Goal: Task Accomplishment & Management: Complete application form

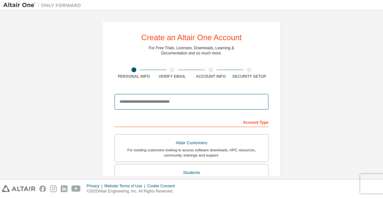
click at [240, 102] on input "email" at bounding box center [192, 102] width 154 height 16
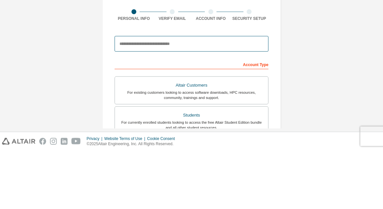
click at [134, 94] on input "email" at bounding box center [192, 102] width 154 height 16
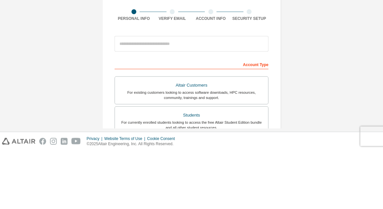
click at [351, 50] on div "Create an Altair One Account For Free Trials, Licenses, Downloads, Learning & D…" at bounding box center [191, 186] width 377 height 344
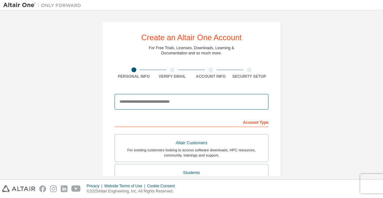
click at [255, 100] on input "email" at bounding box center [192, 102] width 154 height 16
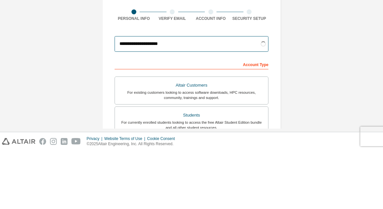
type input "**********"
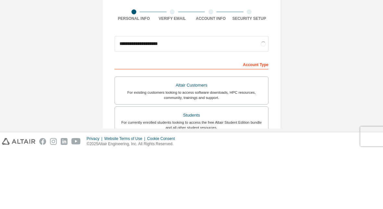
click at [358, 49] on div "**********" at bounding box center [191, 186] width 377 height 344
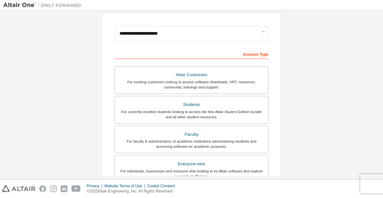
scroll to position [69, 0]
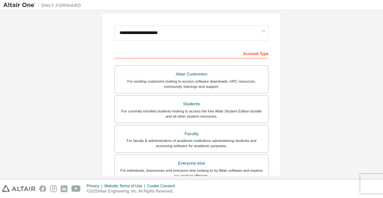
click at [249, 109] on div "For currently enrolled students looking to access the free Altair Student Editi…" at bounding box center [192, 114] width 146 height 10
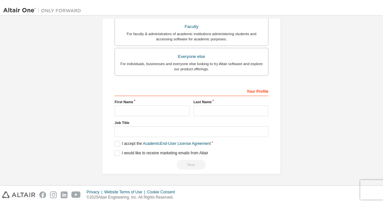
scroll to position [200, 0]
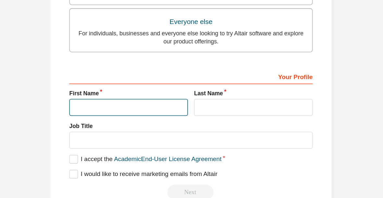
click at [115, 100] on input "text" at bounding box center [152, 105] width 75 height 11
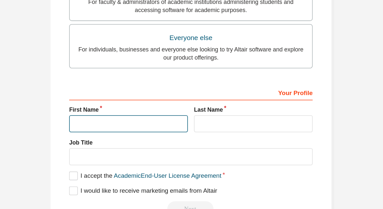
scroll to position [190, 0]
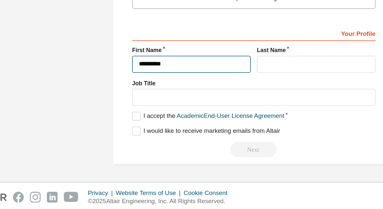
type input "********"
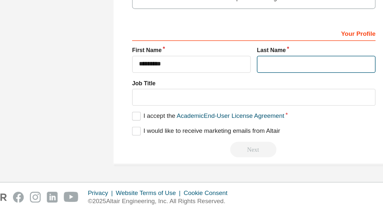
click at [199, 110] on input "text" at bounding box center [231, 115] width 75 height 11
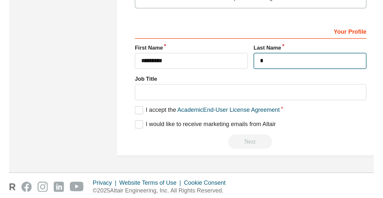
scroll to position [189, 0]
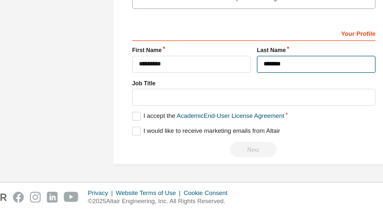
type input "*******"
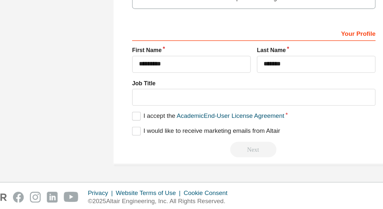
click at [27, 28] on div "**********" at bounding box center [191, 6] width 377 height 361
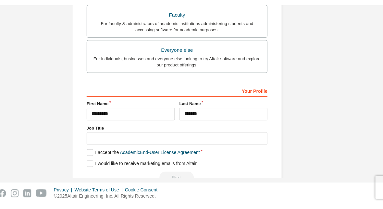
scroll to position [182, 0]
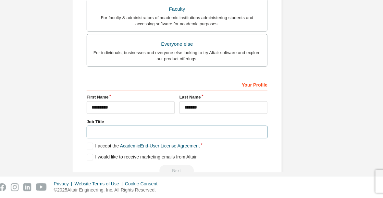
click at [115, 137] on input "text" at bounding box center [192, 142] width 154 height 11
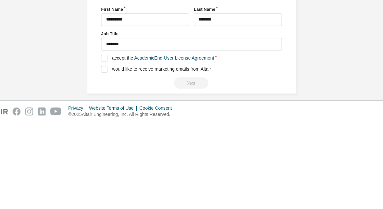
click at [286, 38] on div "**********" at bounding box center [191, 11] width 377 height 361
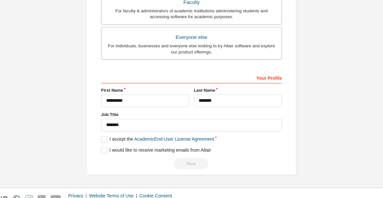
scroll to position [198, 0]
click at [115, 136] on label "I accept the Academic End-User License Agreement" at bounding box center [163, 139] width 96 height 6
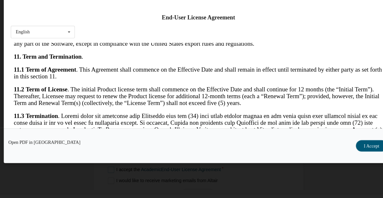
scroll to position [944, 0]
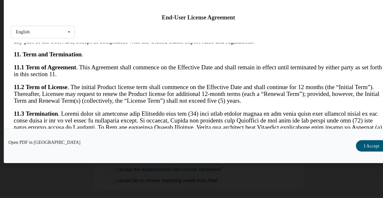
click at [326, 134] on button "I Accept" at bounding box center [339, 139] width 27 height 10
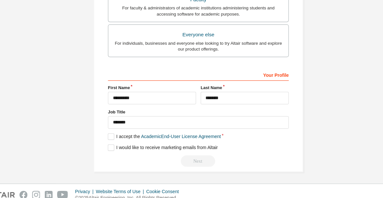
scroll to position [197, 0]
click at [143, 137] on link "Academic End-User License Agreement" at bounding box center [177, 139] width 68 height 5
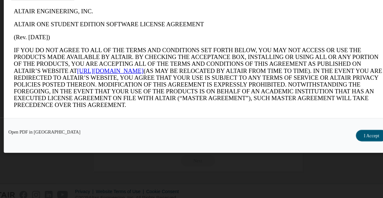
scroll to position [23, 0]
click at [326, 134] on button "I Accept" at bounding box center [339, 139] width 27 height 10
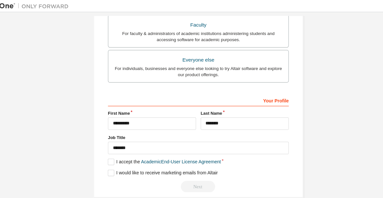
scroll to position [198, 0]
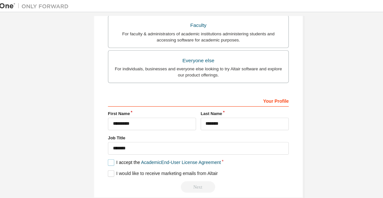
click at [115, 139] on label "I accept the Academic End-User License Agreement" at bounding box center [163, 139] width 96 height 6
click at [115, 148] on label "I would like to receive marketing emails from Altair" at bounding box center [162, 148] width 94 height 6
click at [115, 138] on label "I accept the Academic End-User License Agreement" at bounding box center [163, 139] width 96 height 6
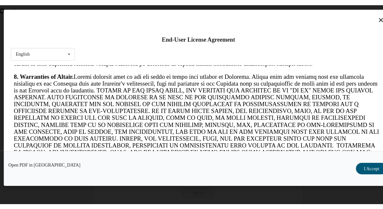
scroll to position [766, 0]
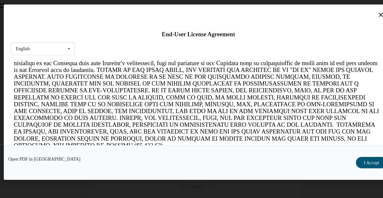
click at [326, 140] on button "I Accept" at bounding box center [339, 139] width 27 height 10
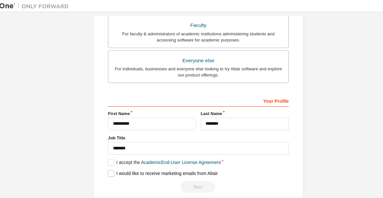
click at [115, 148] on label "I would like to receive marketing emails from Altair" at bounding box center [162, 148] width 94 height 6
click at [115, 102] on input "********" at bounding box center [152, 105] width 75 height 11
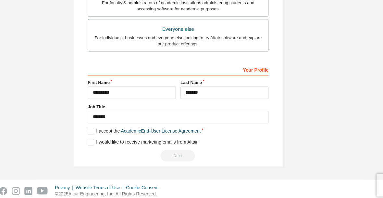
scroll to position [198, 0]
click at [115, 136] on label "I accept the Academic End-User License Agreement" at bounding box center [163, 139] width 96 height 6
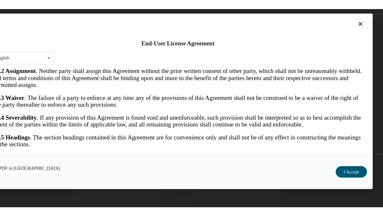
scroll to position [1224, 0]
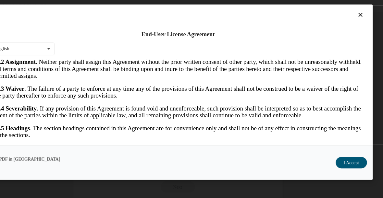
click at [326, 137] on button "I Accept" at bounding box center [339, 139] width 27 height 10
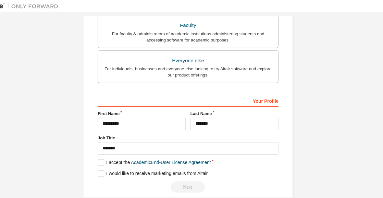
scroll to position [198, 0]
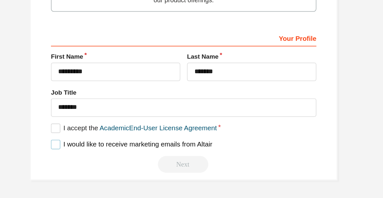
click at [115, 145] on label "I would like to receive marketing emails from Altair" at bounding box center [162, 148] width 94 height 6
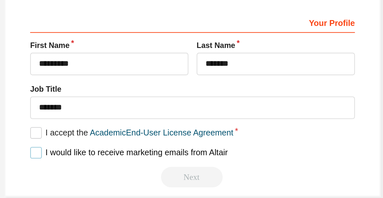
click at [115, 145] on label "I would like to receive marketing emails from Altair" at bounding box center [162, 148] width 94 height 6
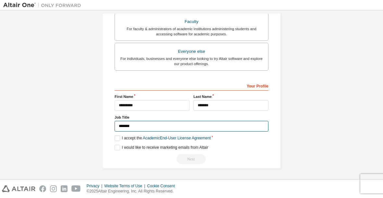
click at [252, 124] on input "*******" at bounding box center [192, 126] width 154 height 11
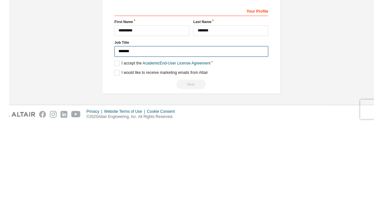
scroll to position [188, 0]
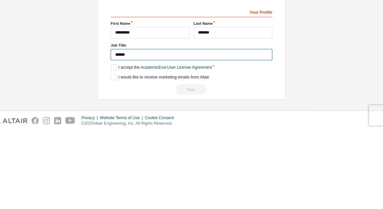
type input "*******"
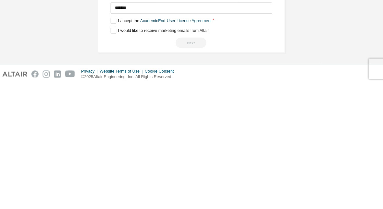
click at [185, 165] on div "Next" at bounding box center [192, 170] width 154 height 10
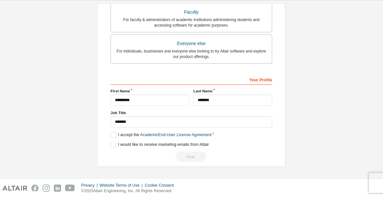
scroll to position [198, 0]
click at [185, 155] on div "Next" at bounding box center [192, 160] width 154 height 10
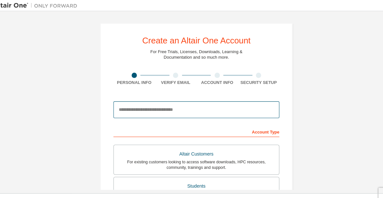
click at [227, 100] on input "email" at bounding box center [192, 102] width 154 height 16
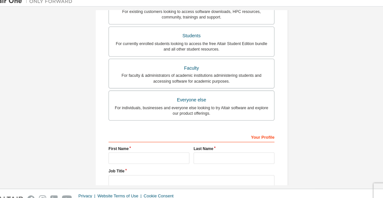
scroll to position [135, 0]
type input "**********"
click at [231, 43] on div "For currently enrolled students looking to access the free Altair Student Editi…" at bounding box center [192, 48] width 146 height 10
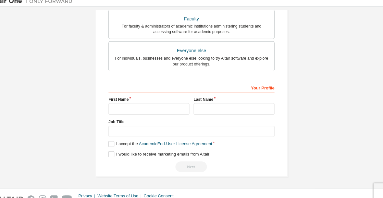
scroll to position [184, 0]
click at [159, 100] on input "text" at bounding box center [152, 105] width 75 height 11
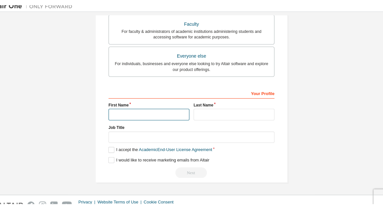
scroll to position [174, 0]
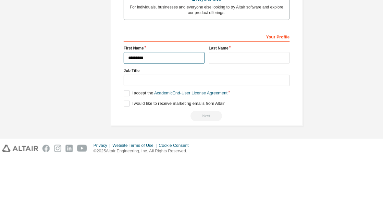
type input "********"
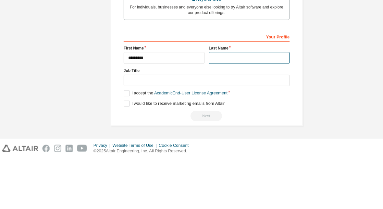
click at [238, 110] on input "text" at bounding box center [231, 115] width 75 height 11
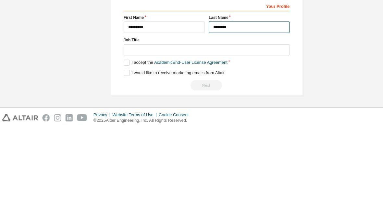
type input "*******"
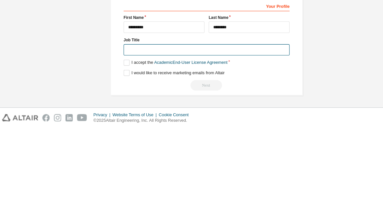
click at [229, 131] on input "text" at bounding box center [192, 136] width 154 height 11
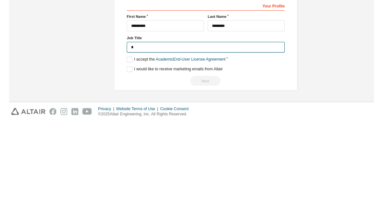
scroll to position [171, 0]
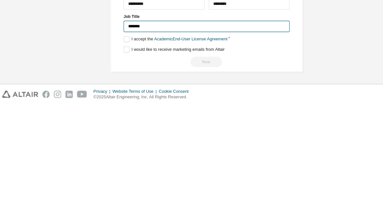
type input "*******"
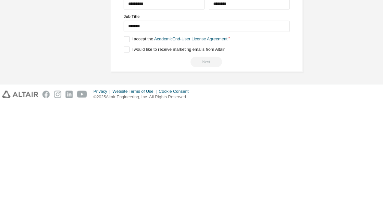
click at [321, 45] on div "**********" at bounding box center [191, 14] width 377 height 344
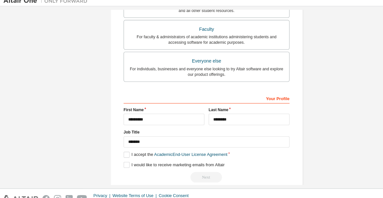
scroll to position [10, 0]
click at [118, 146] on label "I accept the Academic End-User License Agreement" at bounding box center [163, 149] width 96 height 6
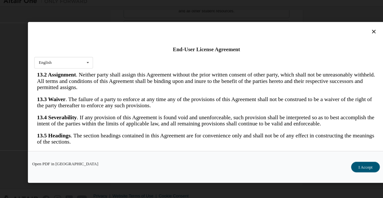
scroll to position [0, 0]
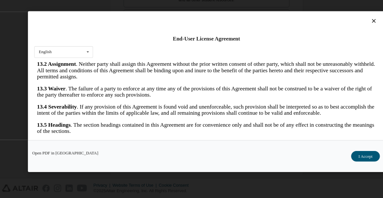
click at [339, 154] on button "I Accept" at bounding box center [339, 159] width 27 height 10
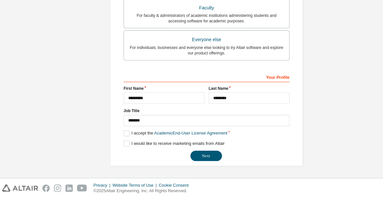
scroll to position [181, 0]
click at [199, 155] on button "Next" at bounding box center [191, 160] width 29 height 10
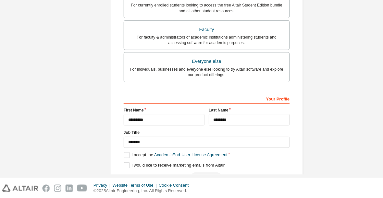
scroll to position [0, 0]
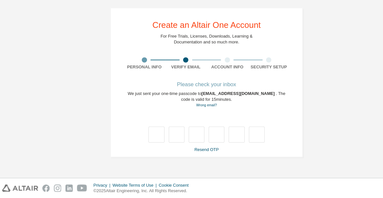
click at [189, 151] on link "Resend OTP" at bounding box center [191, 153] width 22 height 5
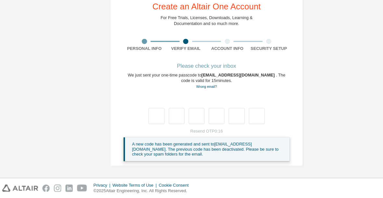
scroll to position [17, 0]
click at [190, 134] on link "Resend OTP" at bounding box center [191, 136] width 22 height 5
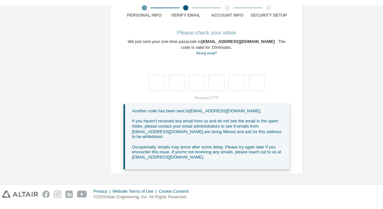
scroll to position [49, 0]
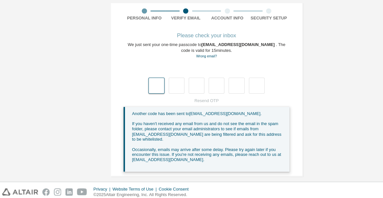
click at [150, 83] on input "text" at bounding box center [145, 90] width 15 height 15
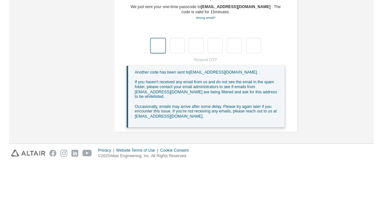
scroll to position [43, 0]
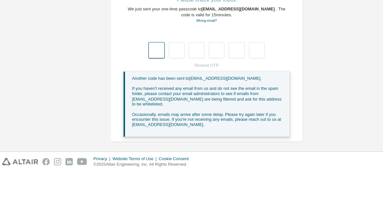
type input "*"
click at [142, 89] on input "*" at bounding box center [145, 96] width 15 height 15
click at [152, 89] on input "*" at bounding box center [145, 96] width 15 height 15
click at [164, 89] on input "text" at bounding box center [164, 96] width 15 height 15
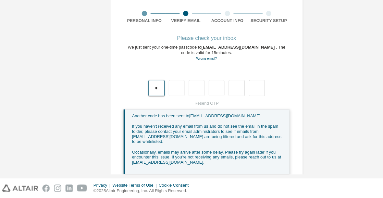
click at [150, 89] on input "*" at bounding box center [145, 96] width 15 height 15
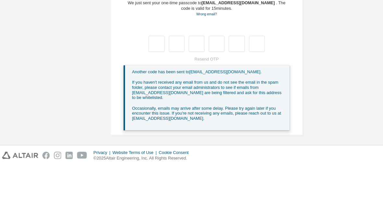
click at [316, 31] on div "**********" at bounding box center [191, 79] width 377 height 218
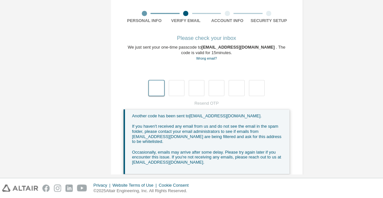
click at [148, 89] on input "text" at bounding box center [145, 96] width 15 height 15
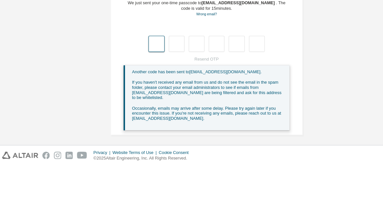
type input "*"
click at [201, 89] on input "*" at bounding box center [201, 96] width 15 height 15
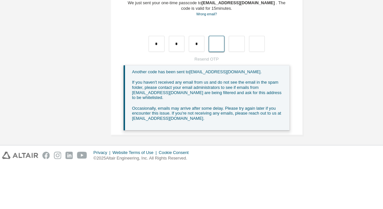
click at [200, 89] on input "text" at bounding box center [201, 96] width 15 height 15
type input "*"
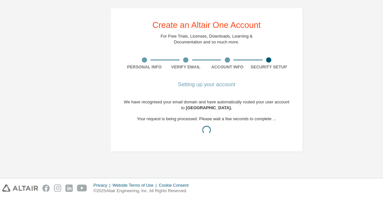
scroll to position [0, 0]
